Goal: Entertainment & Leisure: Consume media (video, audio)

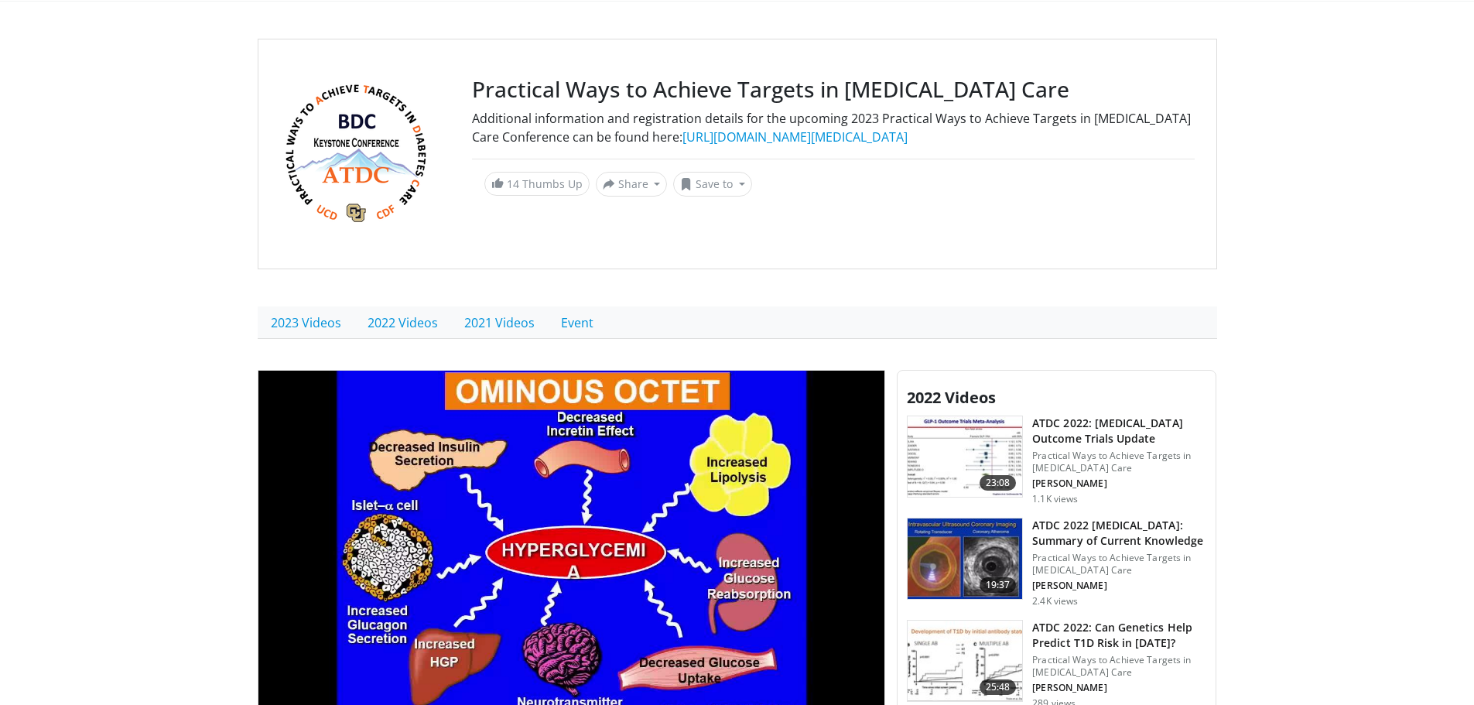
scroll to position [77, 0]
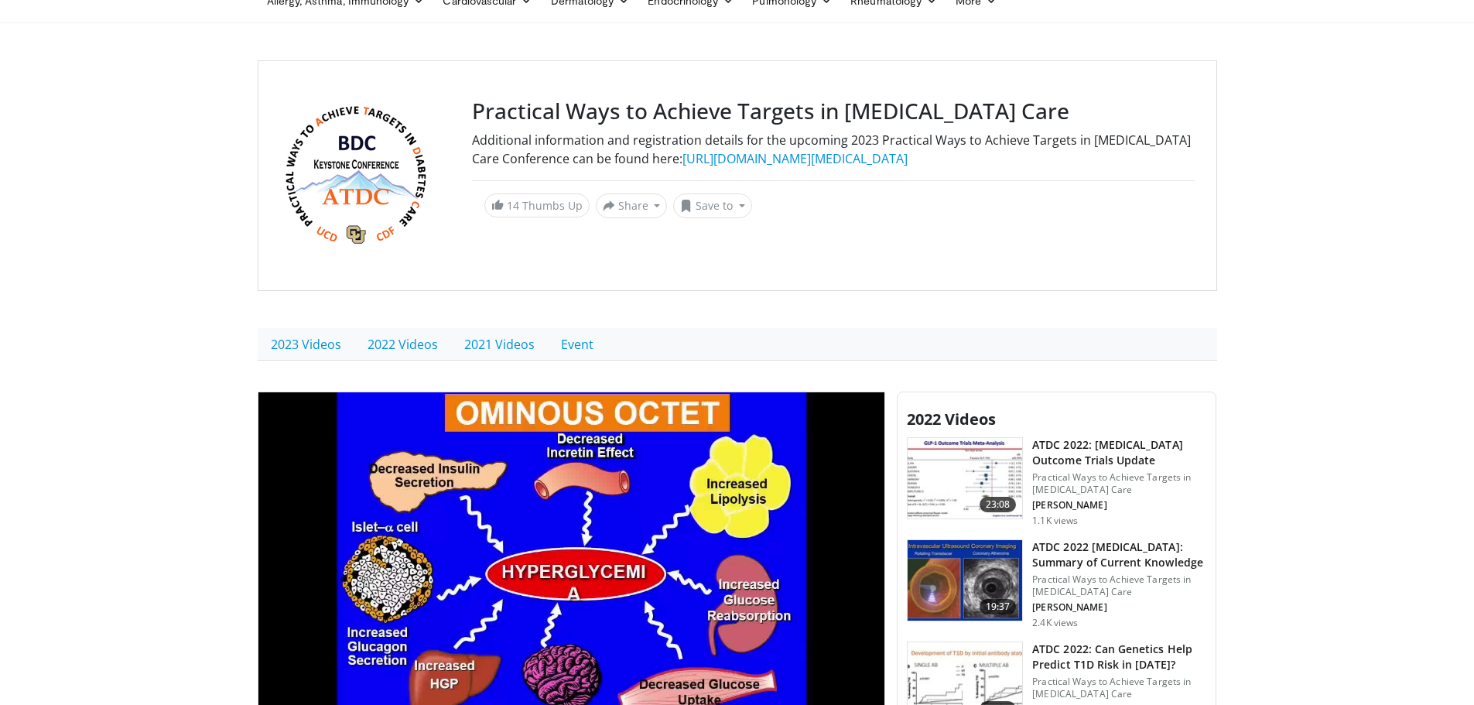
drag, startPoint x: 1460, startPoint y: 0, endPoint x: 1389, endPoint y: 146, distance: 162.6
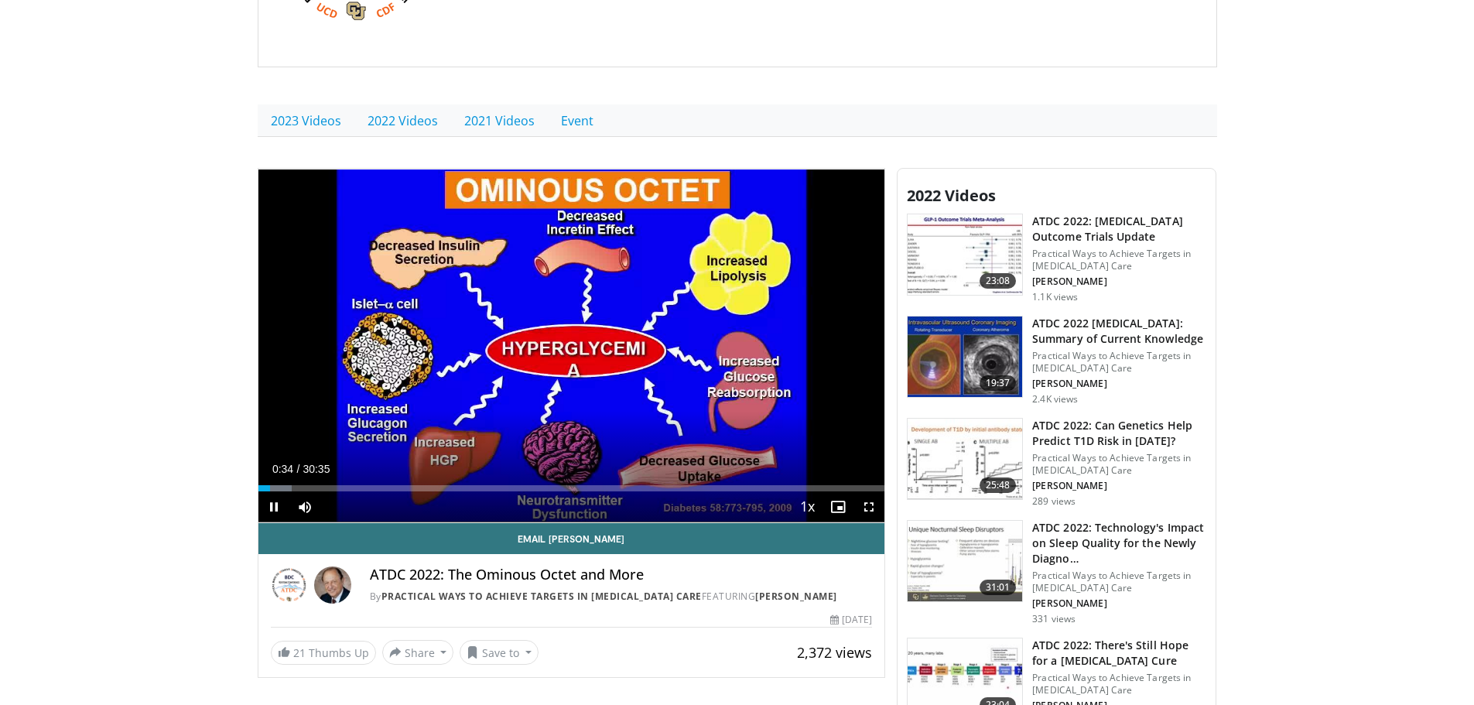
scroll to position [464, 0]
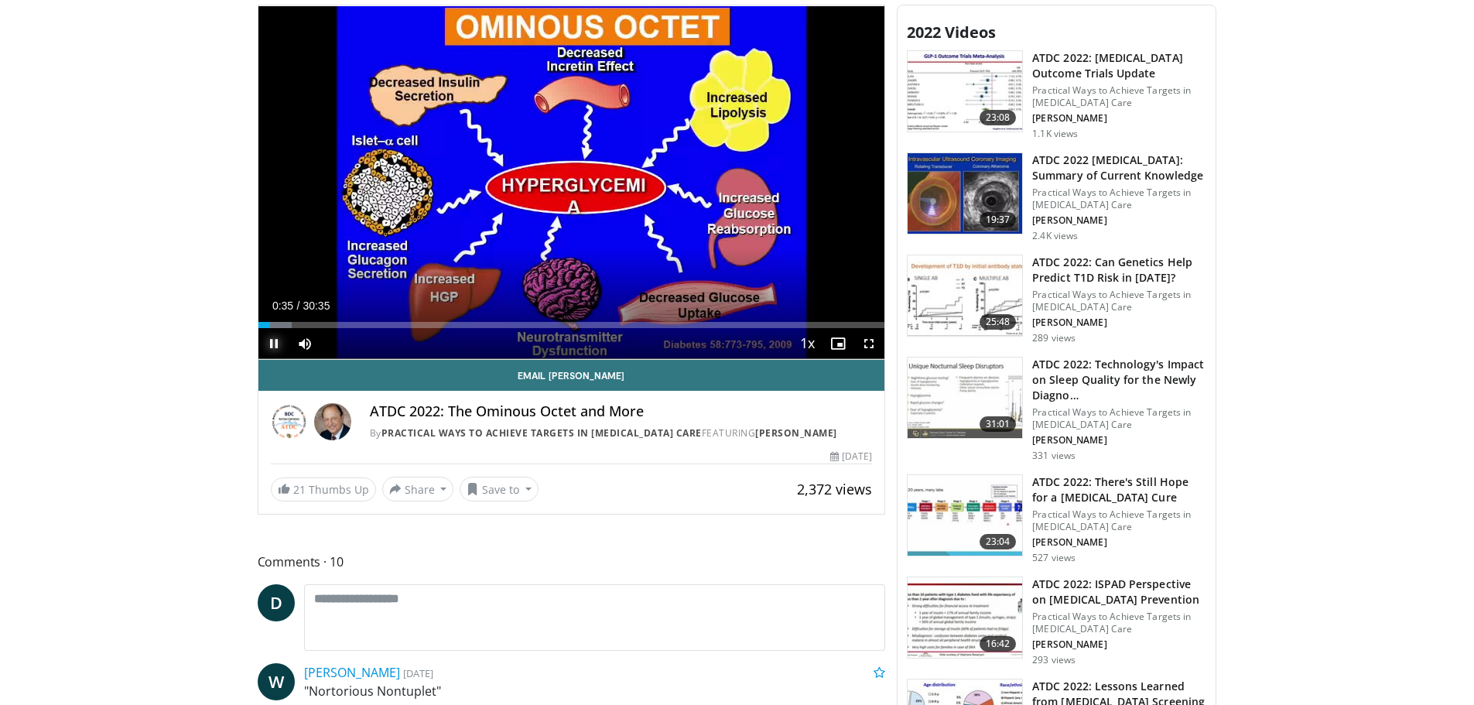
click at [274, 343] on span "Video Player" at bounding box center [273, 343] width 31 height 31
click at [273, 344] on span "Video Player" at bounding box center [273, 343] width 31 height 31
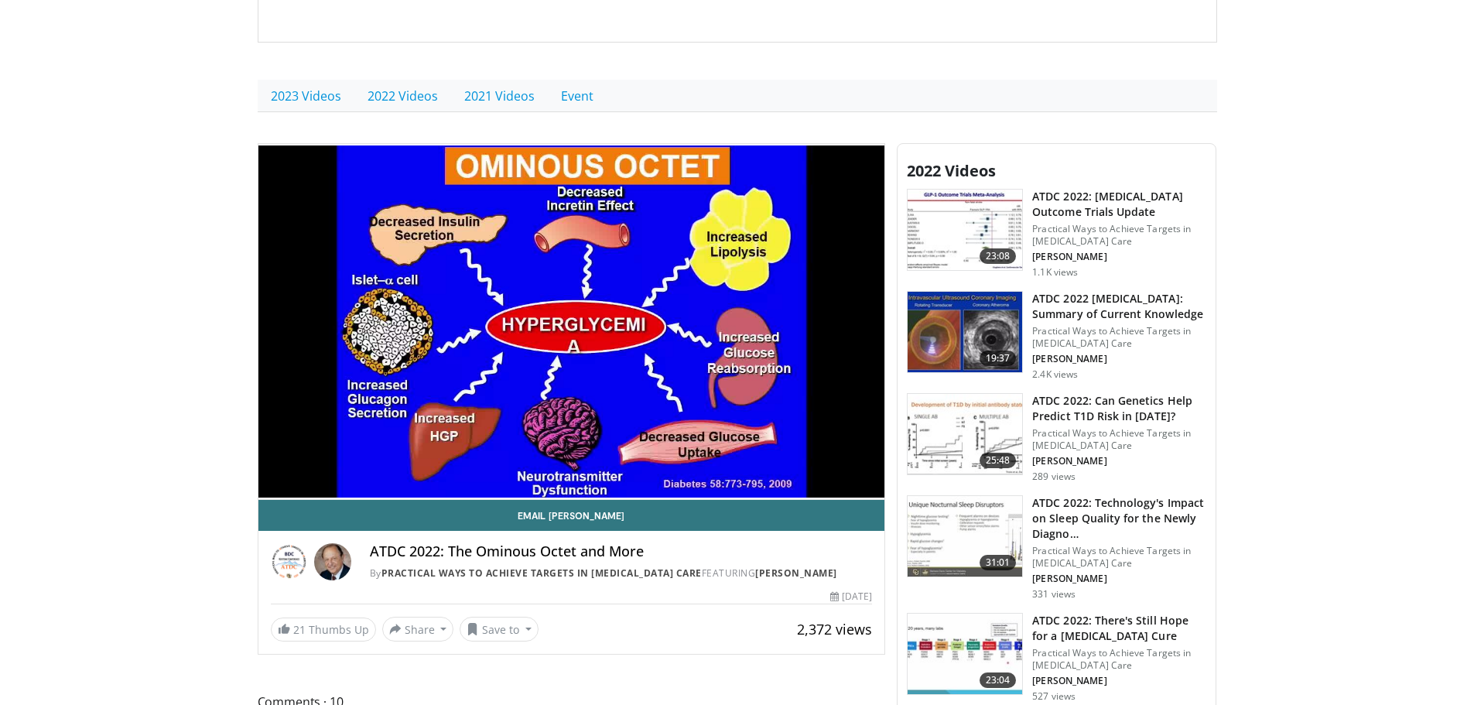
scroll to position [387, 0]
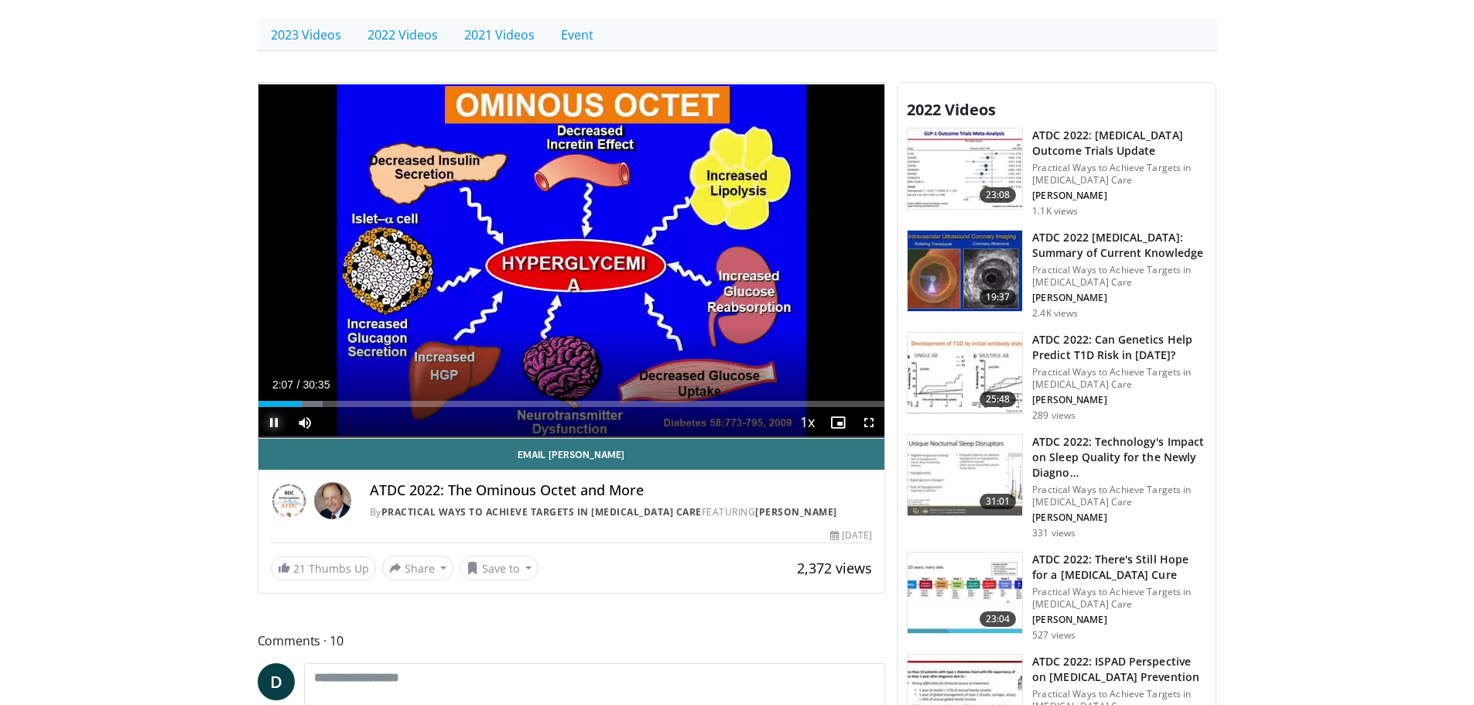
click at [273, 421] on span "Video Player" at bounding box center [273, 422] width 31 height 31
click at [275, 424] on span "Video Player" at bounding box center [273, 422] width 31 height 31
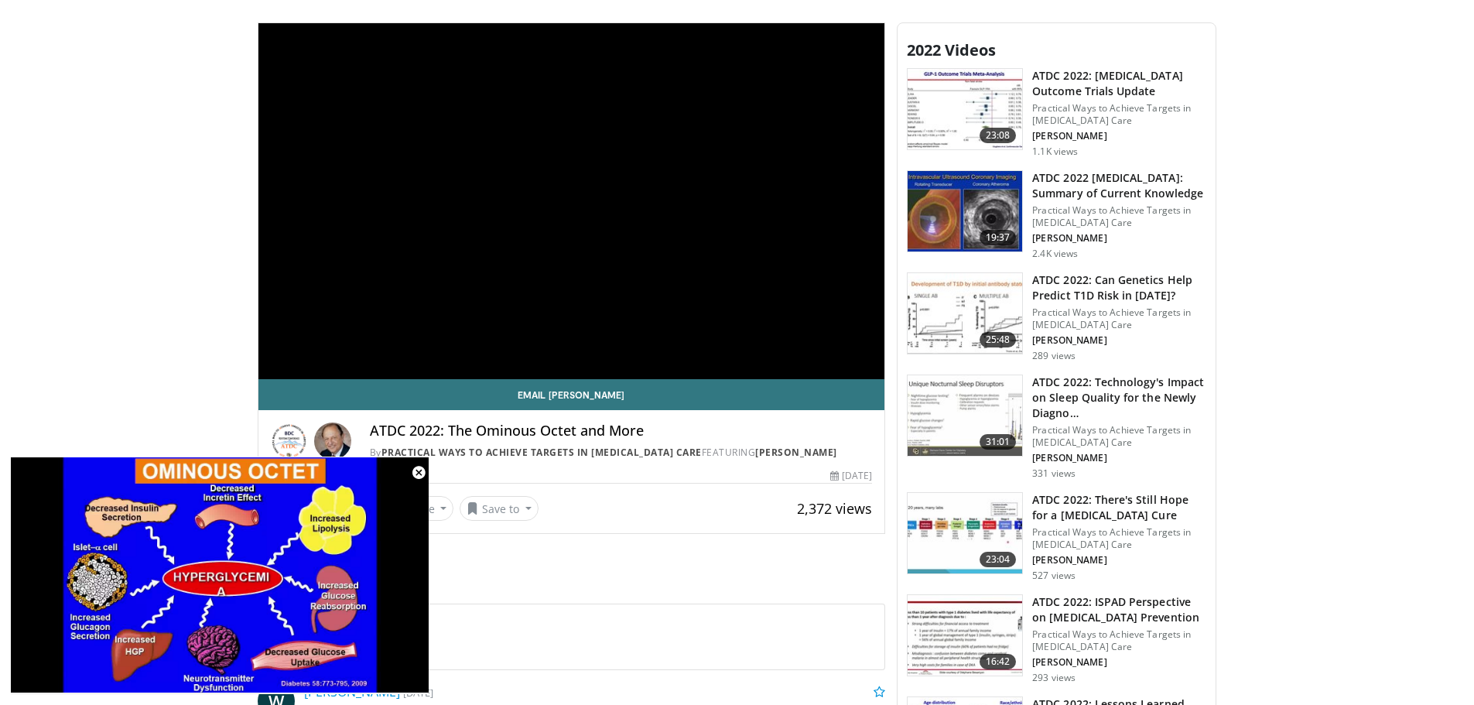
scroll to position [309, 0]
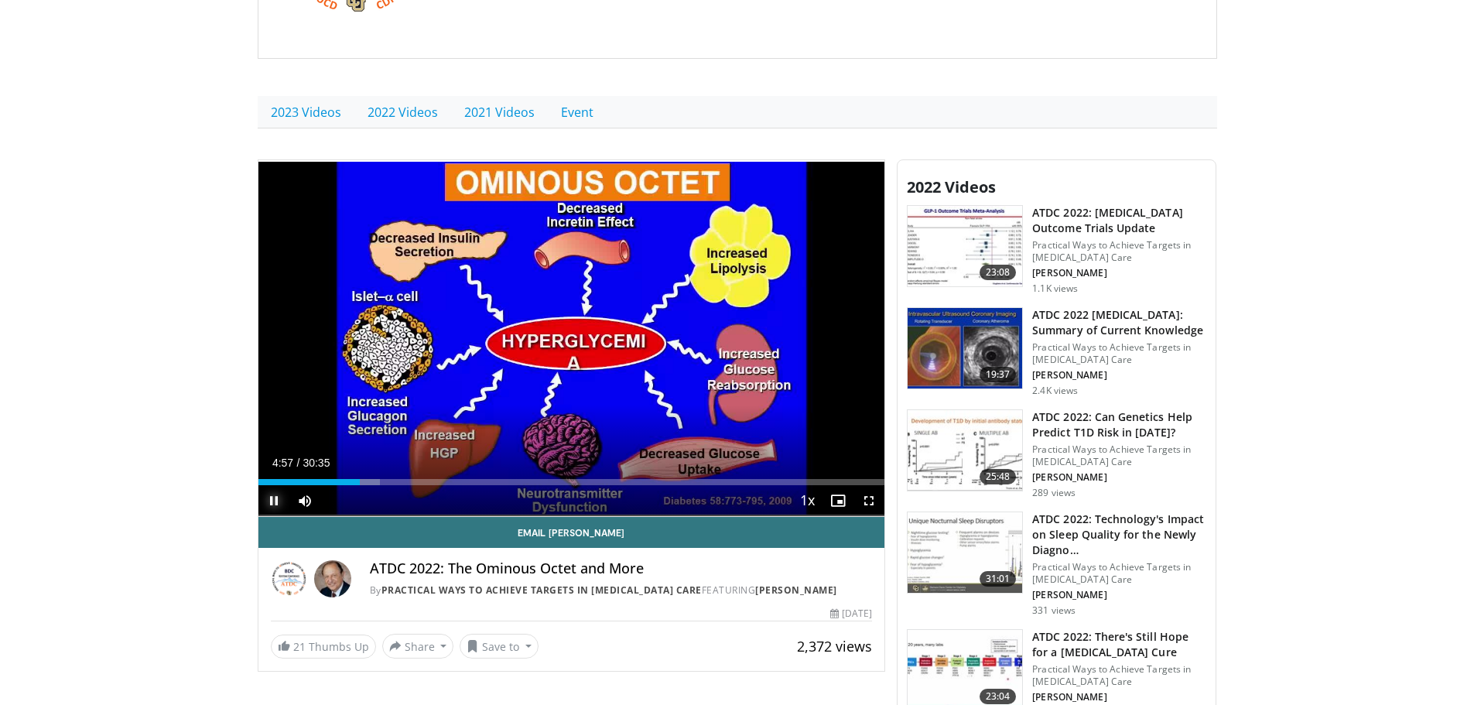
click at [272, 497] on span "Video Player" at bounding box center [273, 500] width 31 height 31
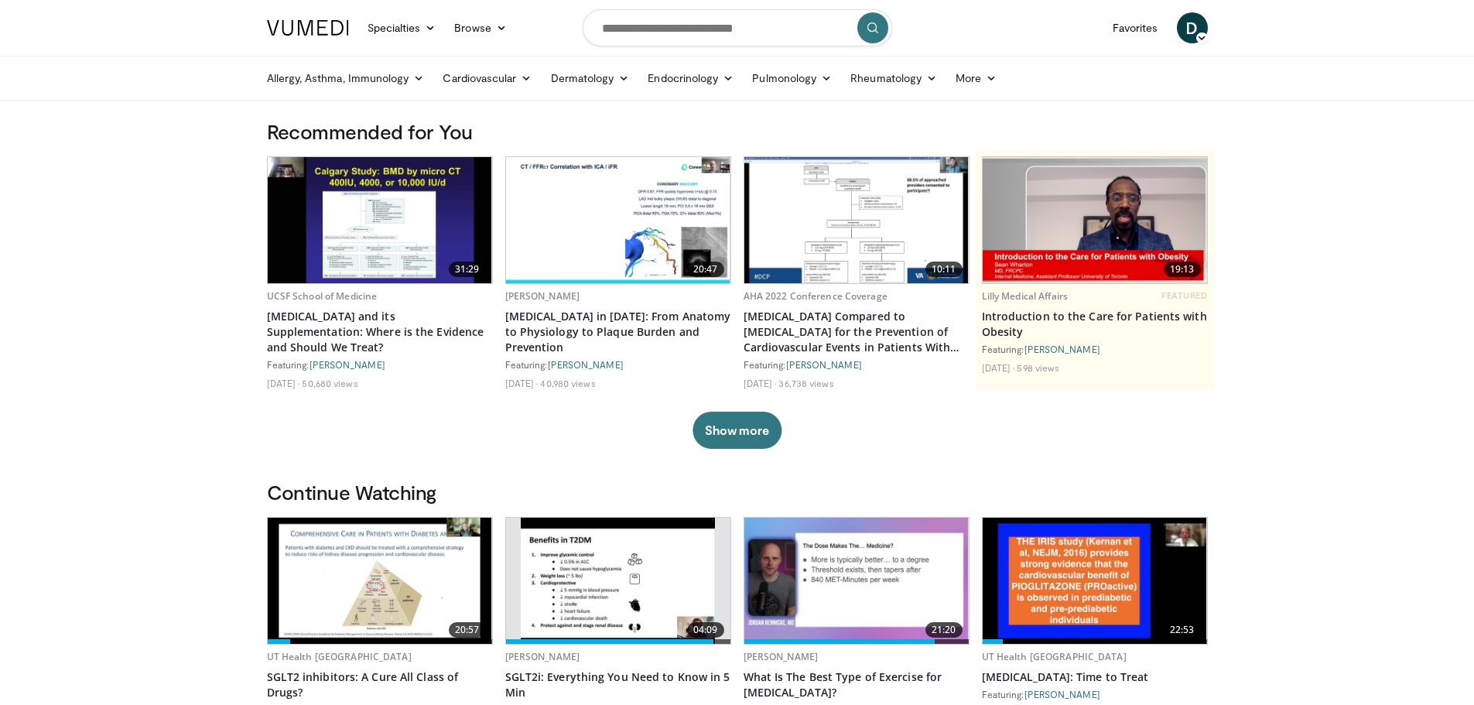
click at [1210, 97] on ul "Allergy, Asthma, Immunology Allergies Asthma Dermatitis Immunology Rhinosinusit…" at bounding box center [737, 77] width 959 height 43
drag, startPoint x: 1321, startPoint y: 2, endPoint x: 1390, endPoint y: 16, distance: 71.2
